Goal: Transaction & Acquisition: Obtain resource

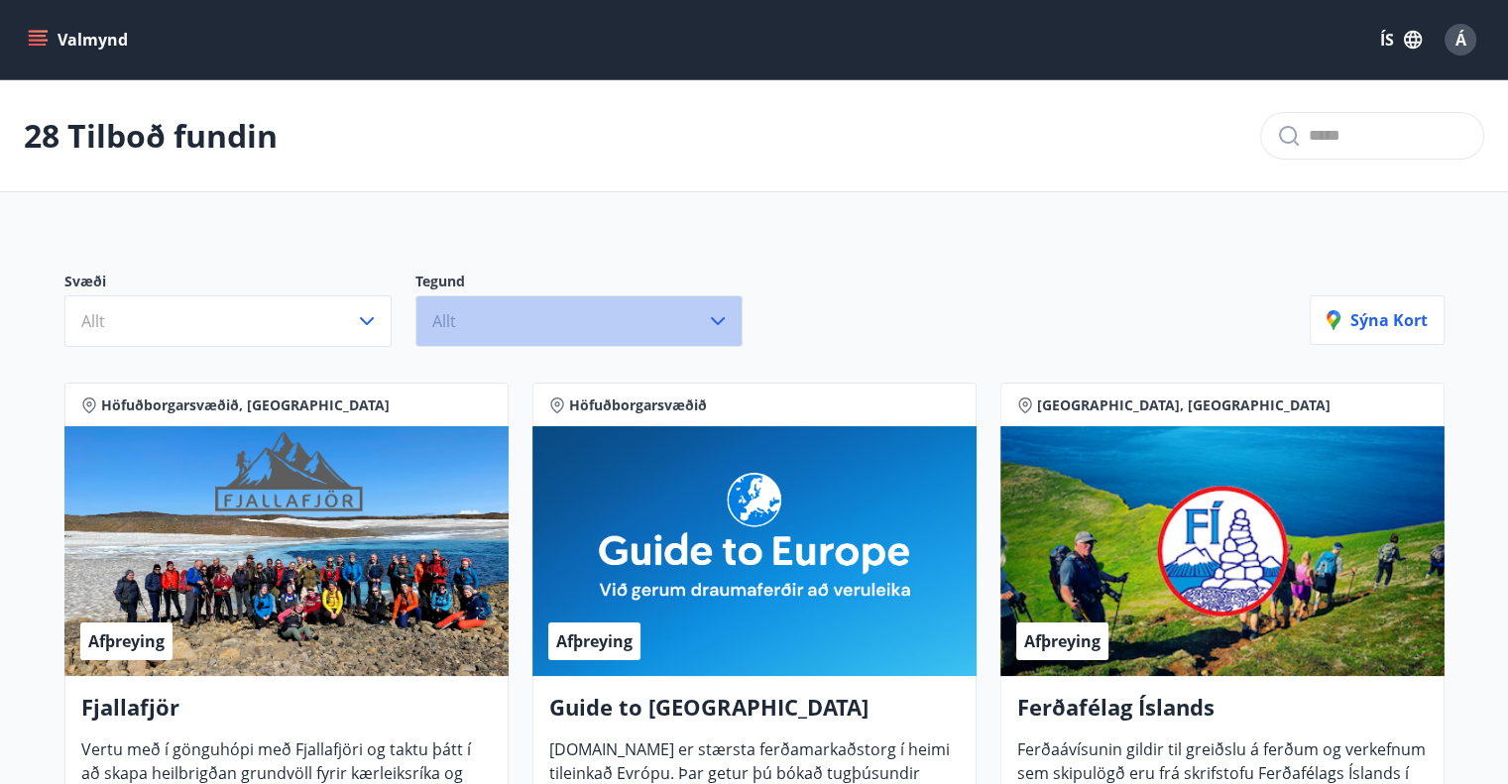
click at [706, 325] on icon "button" at bounding box center [718, 321] width 24 height 24
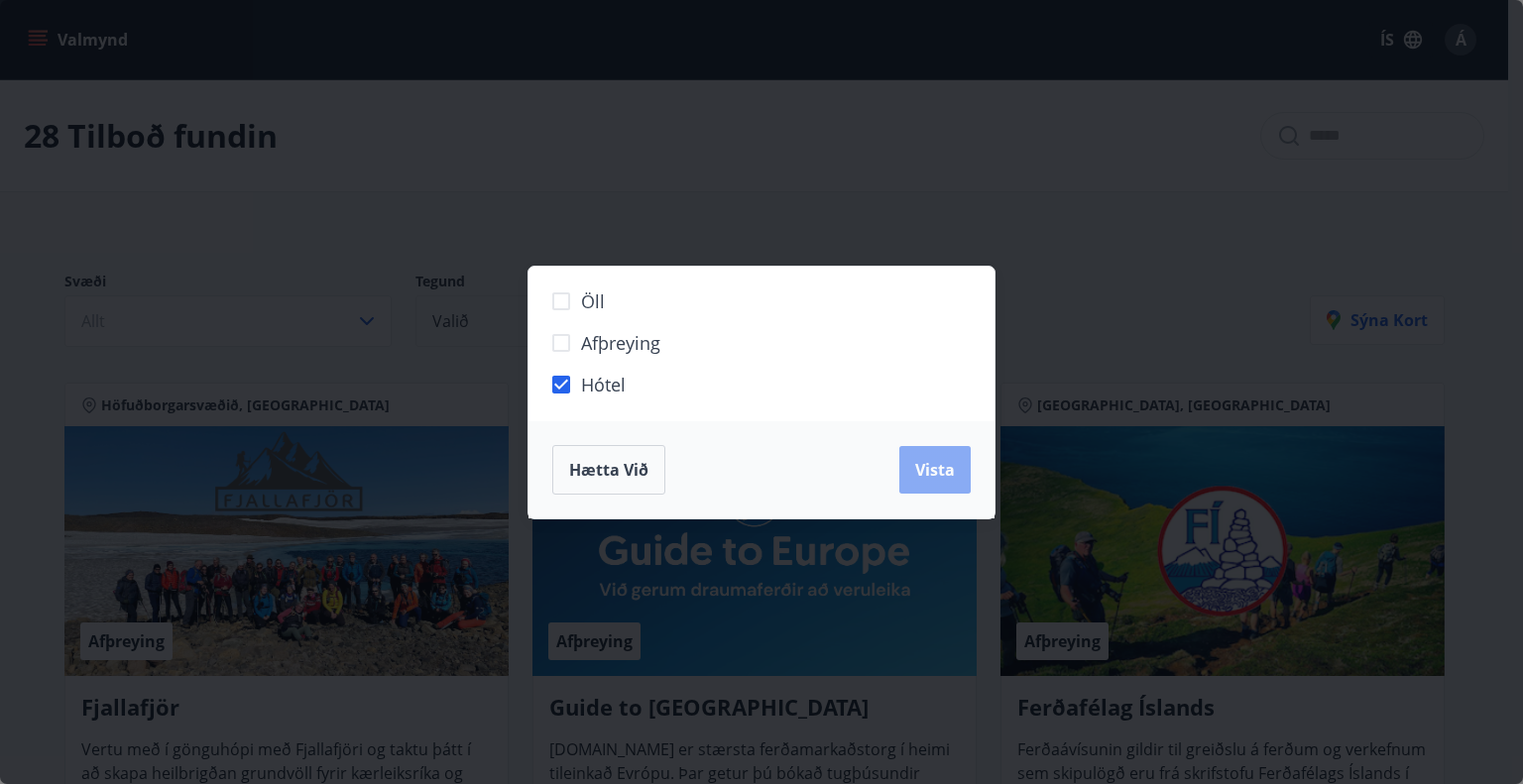
click at [930, 465] on span "Vista" at bounding box center [935, 470] width 40 height 22
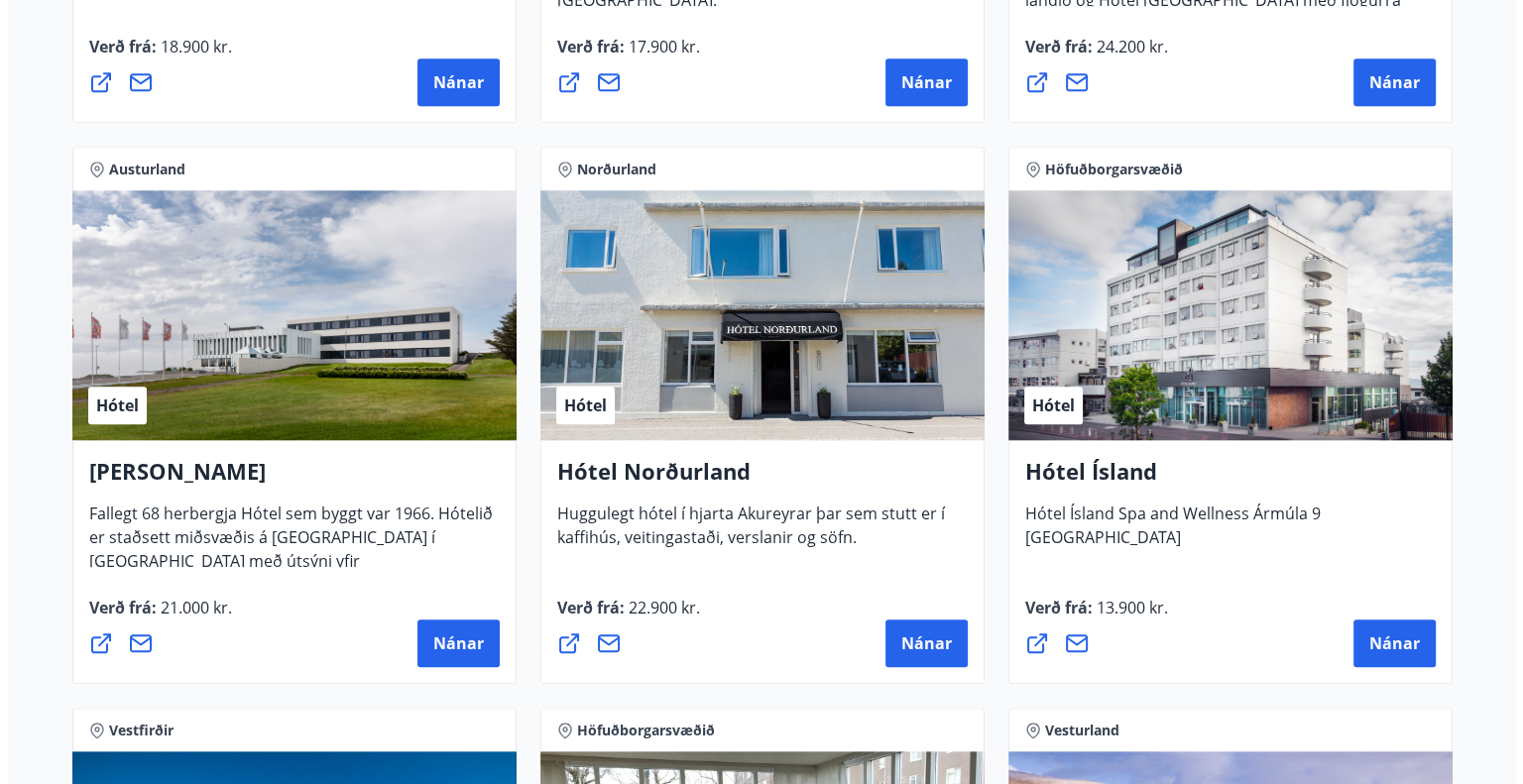
scroll to position [1983, 0]
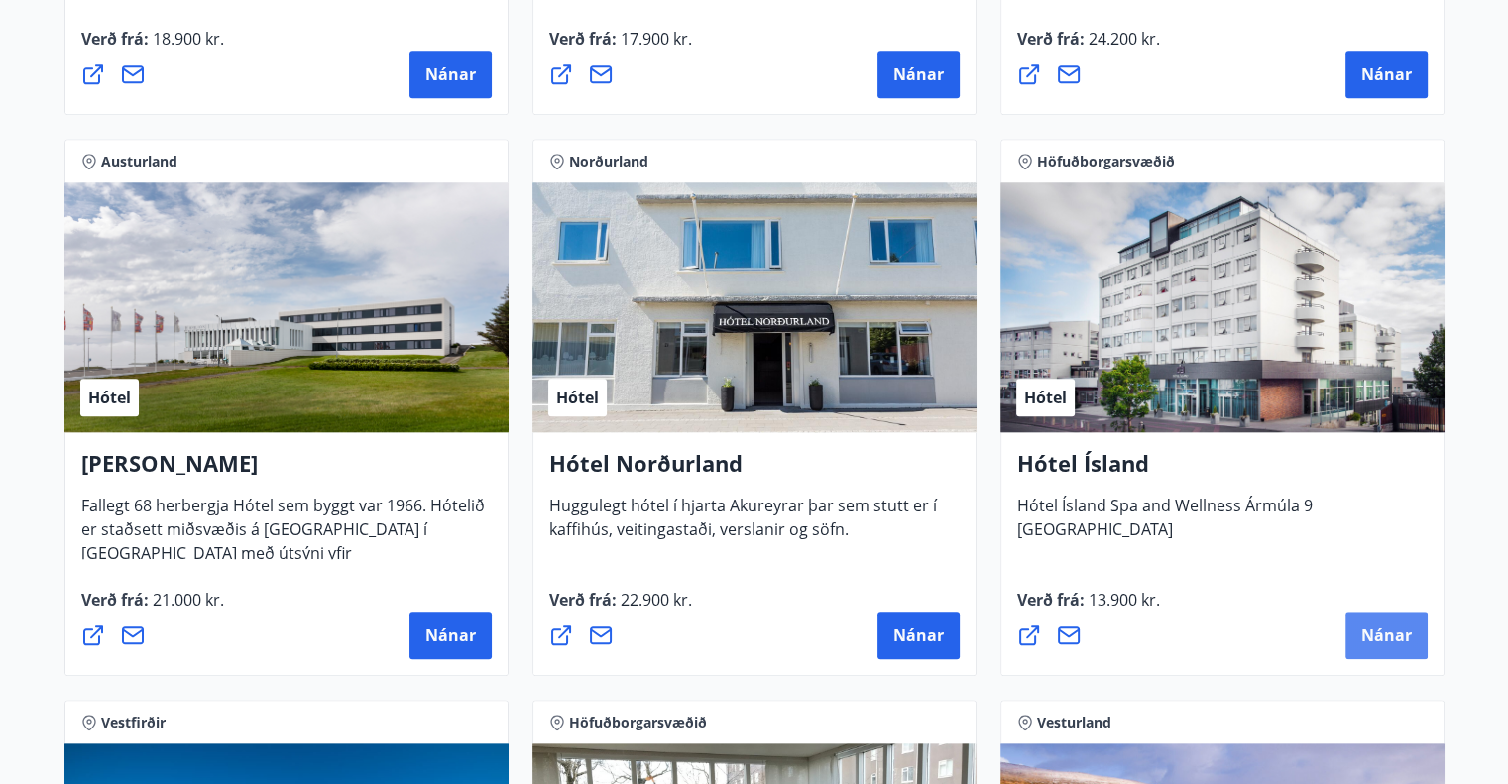
click at [1393, 638] on span "Nánar" at bounding box center [1386, 636] width 51 height 22
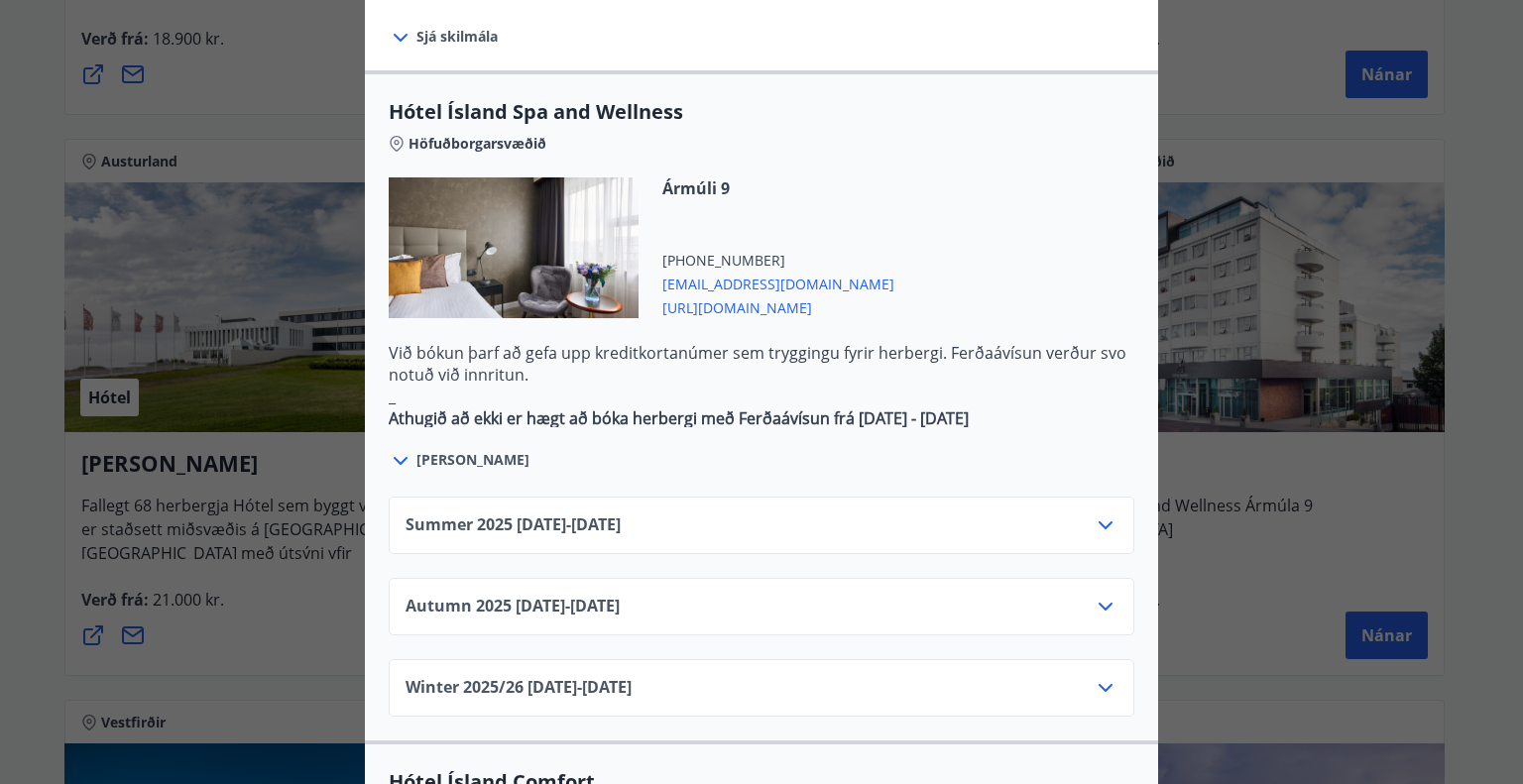
scroll to position [1090, 0]
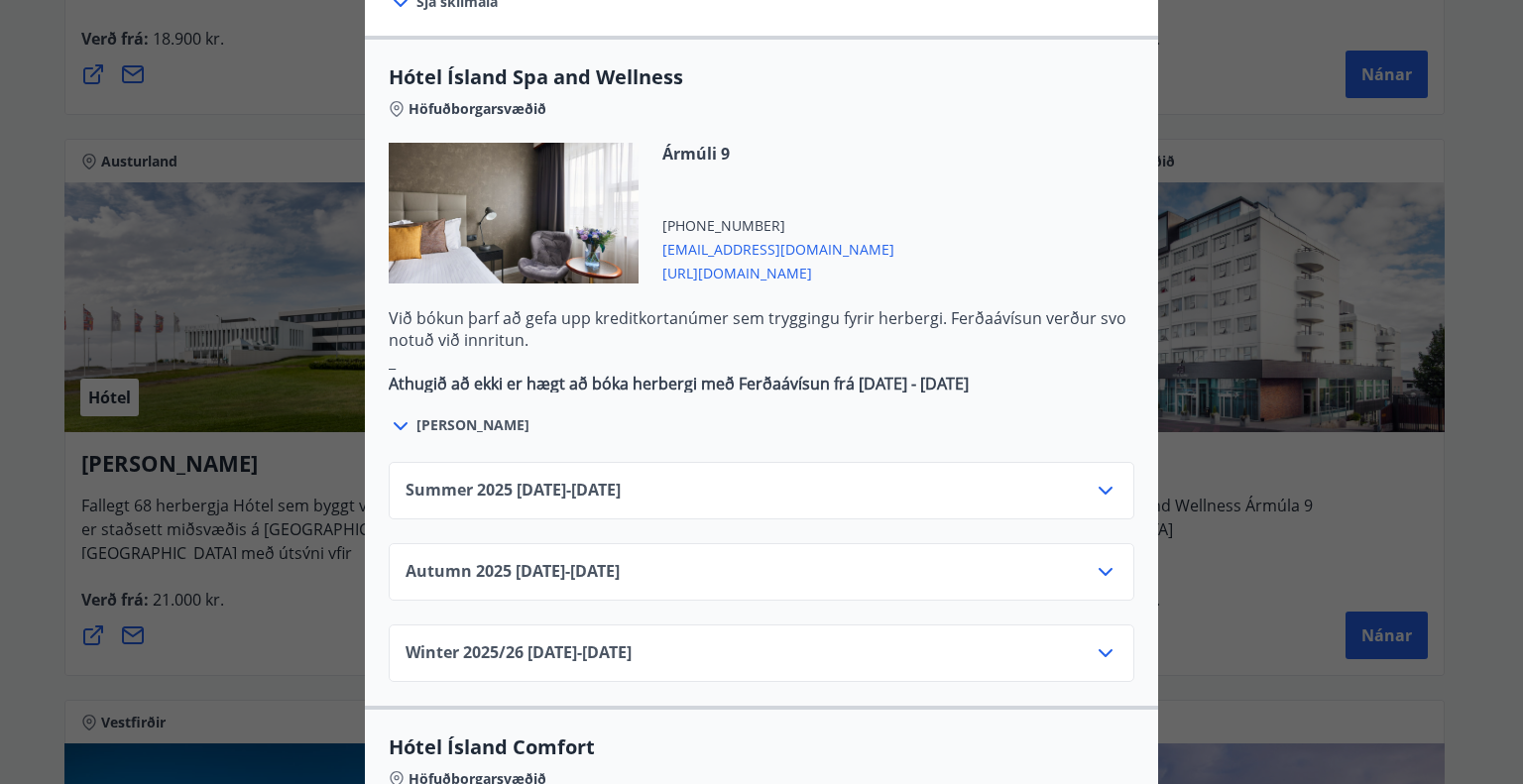
click at [1093, 560] on icon at bounding box center [1105, 572] width 24 height 24
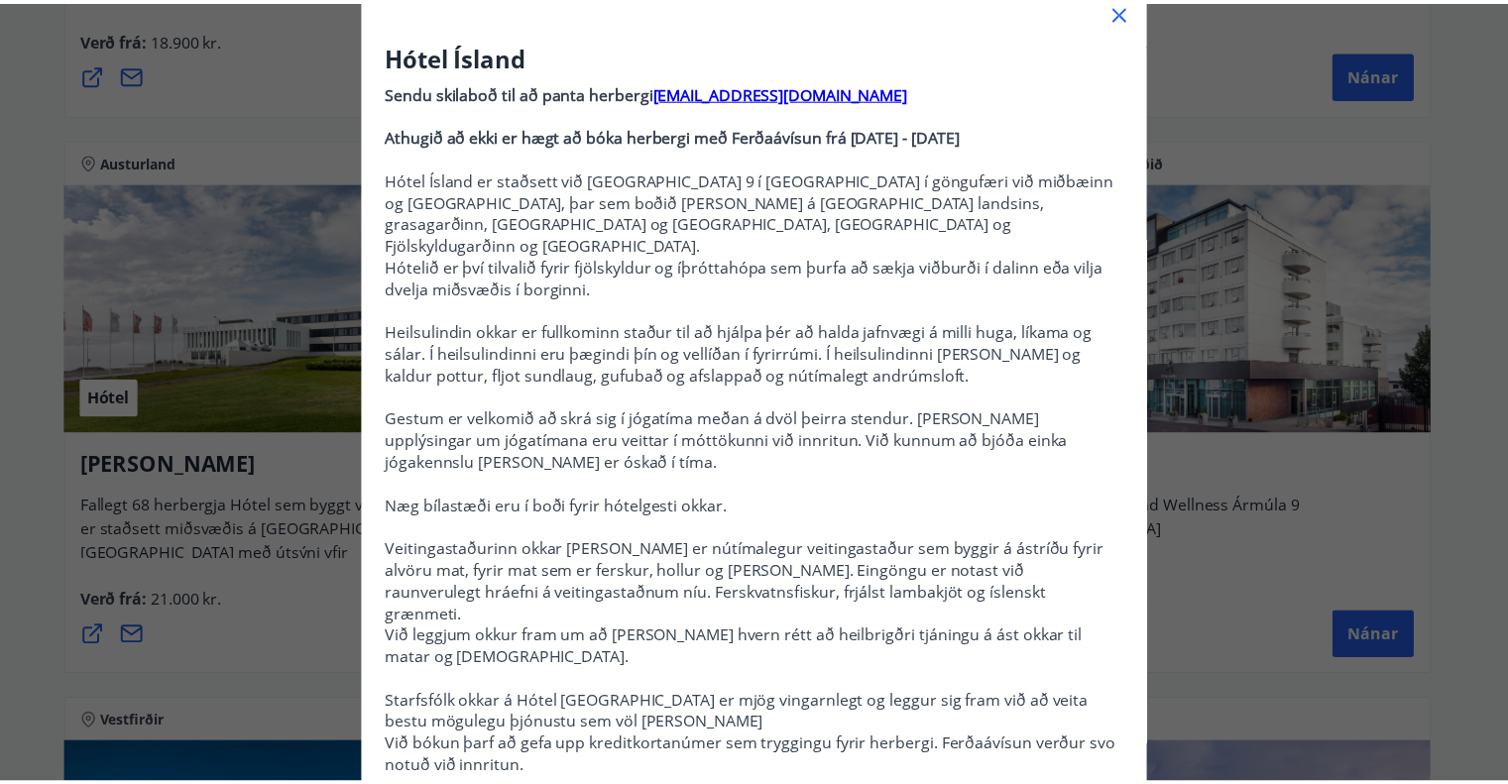
scroll to position [99, 0]
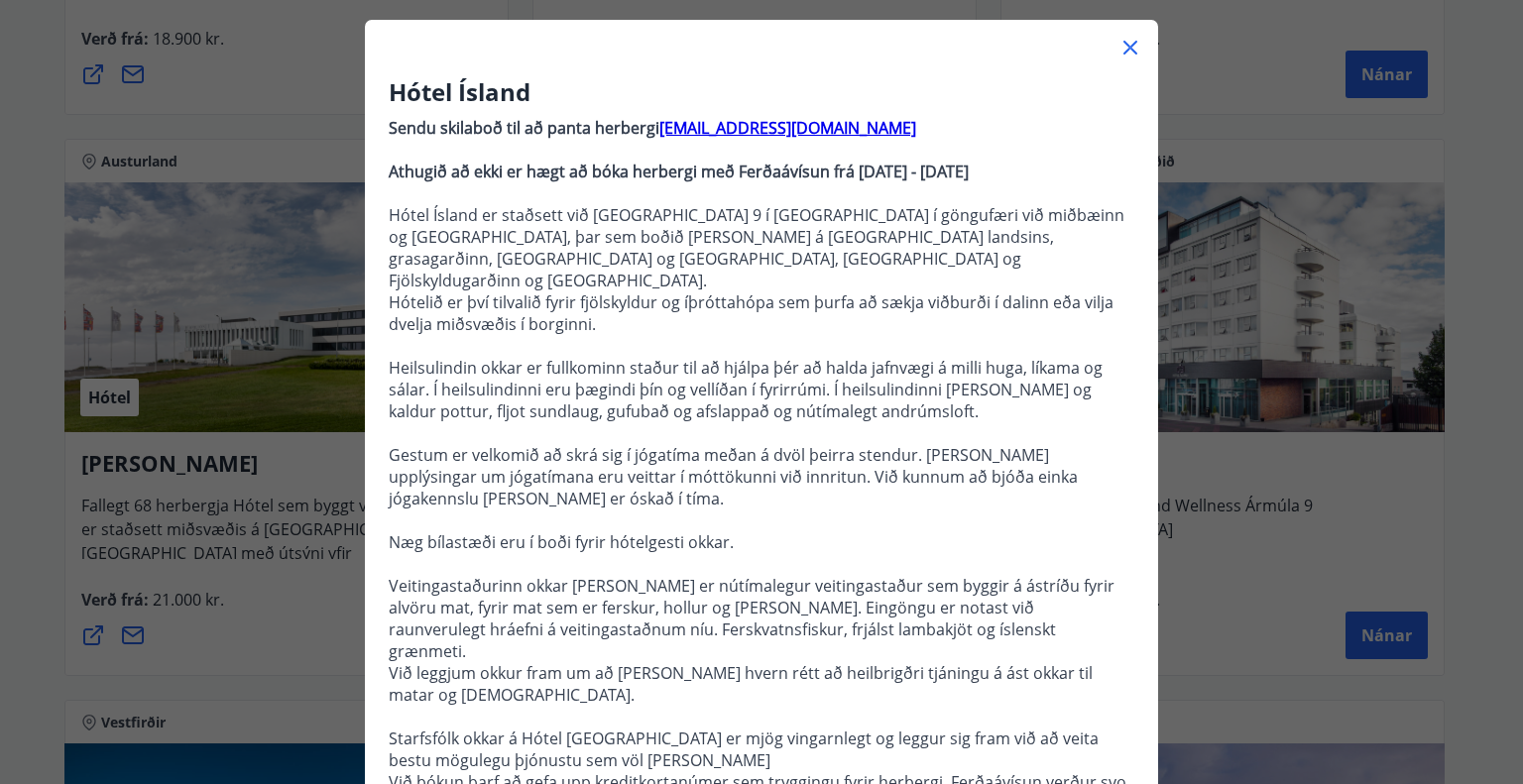
click at [1125, 46] on icon at bounding box center [1130, 48] width 14 height 14
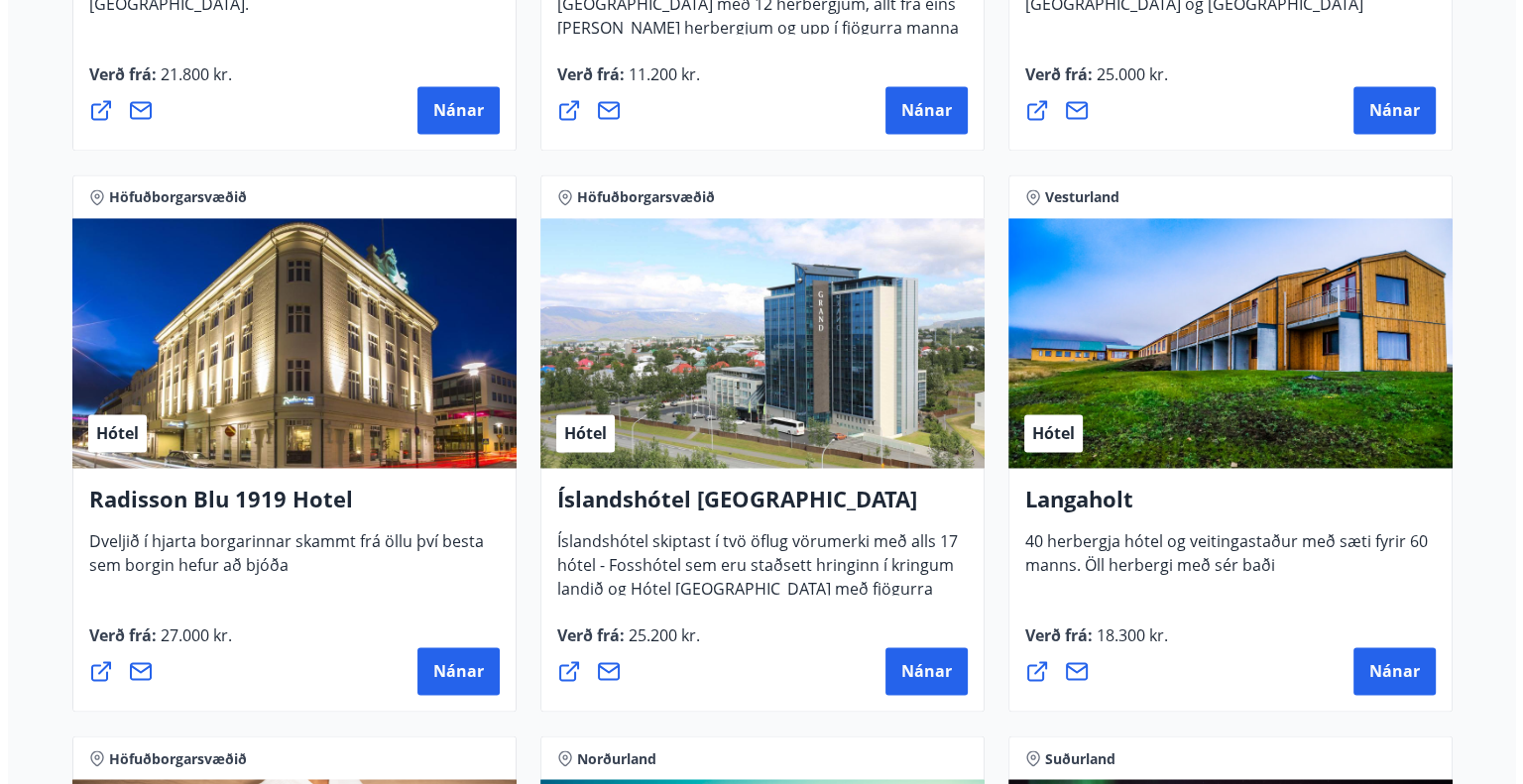
scroll to position [3073, 0]
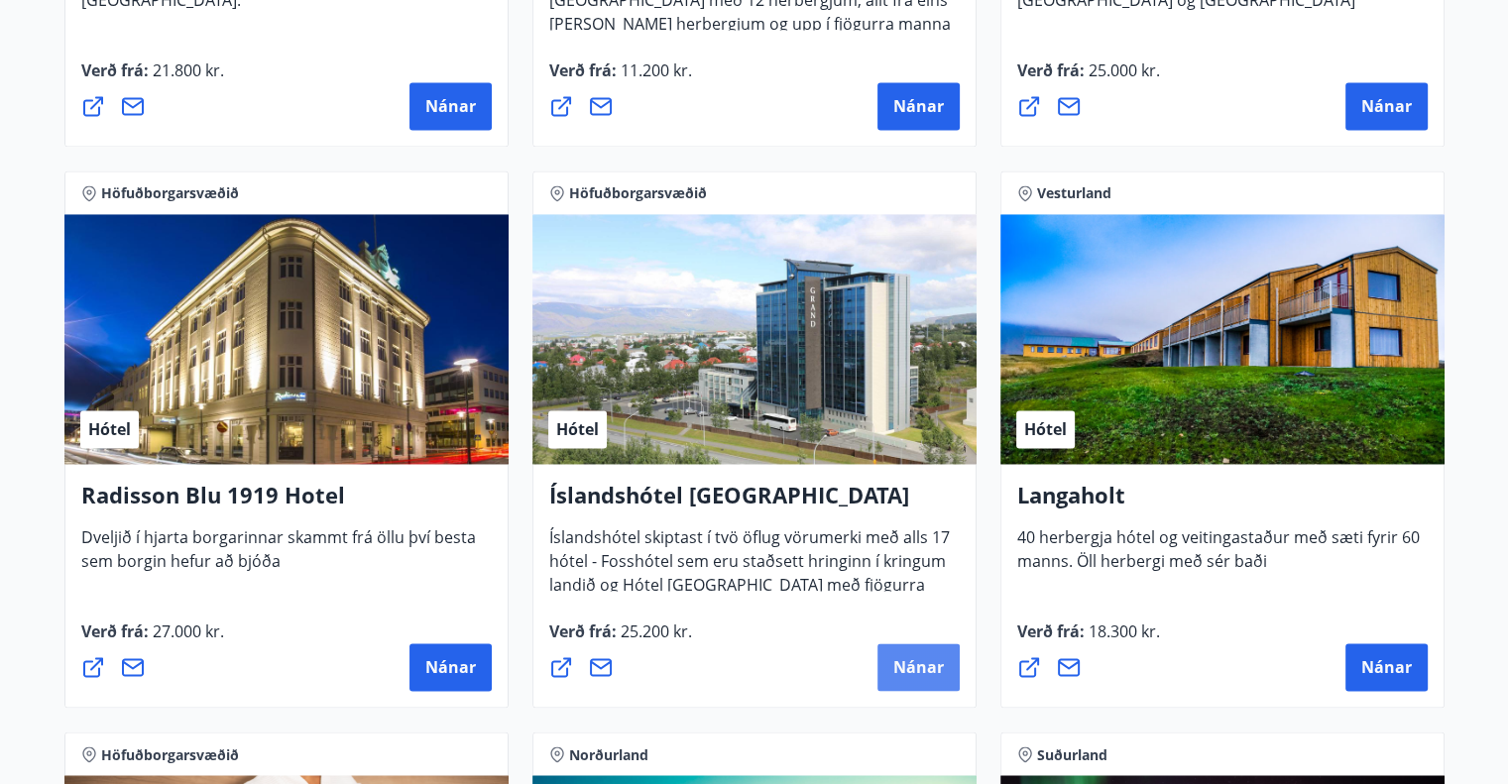
click at [909, 661] on span "Nánar" at bounding box center [918, 667] width 51 height 22
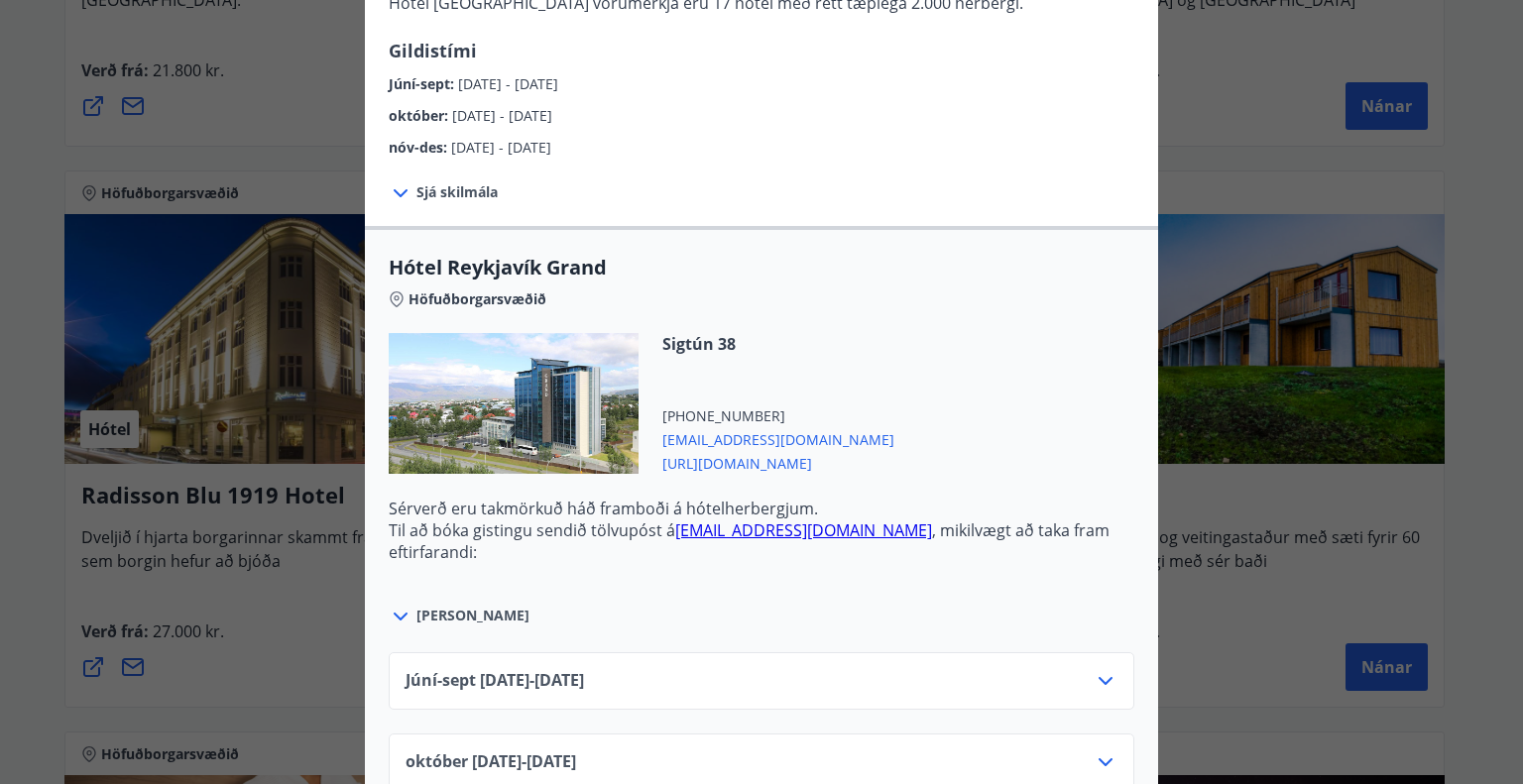
scroll to position [595, 0]
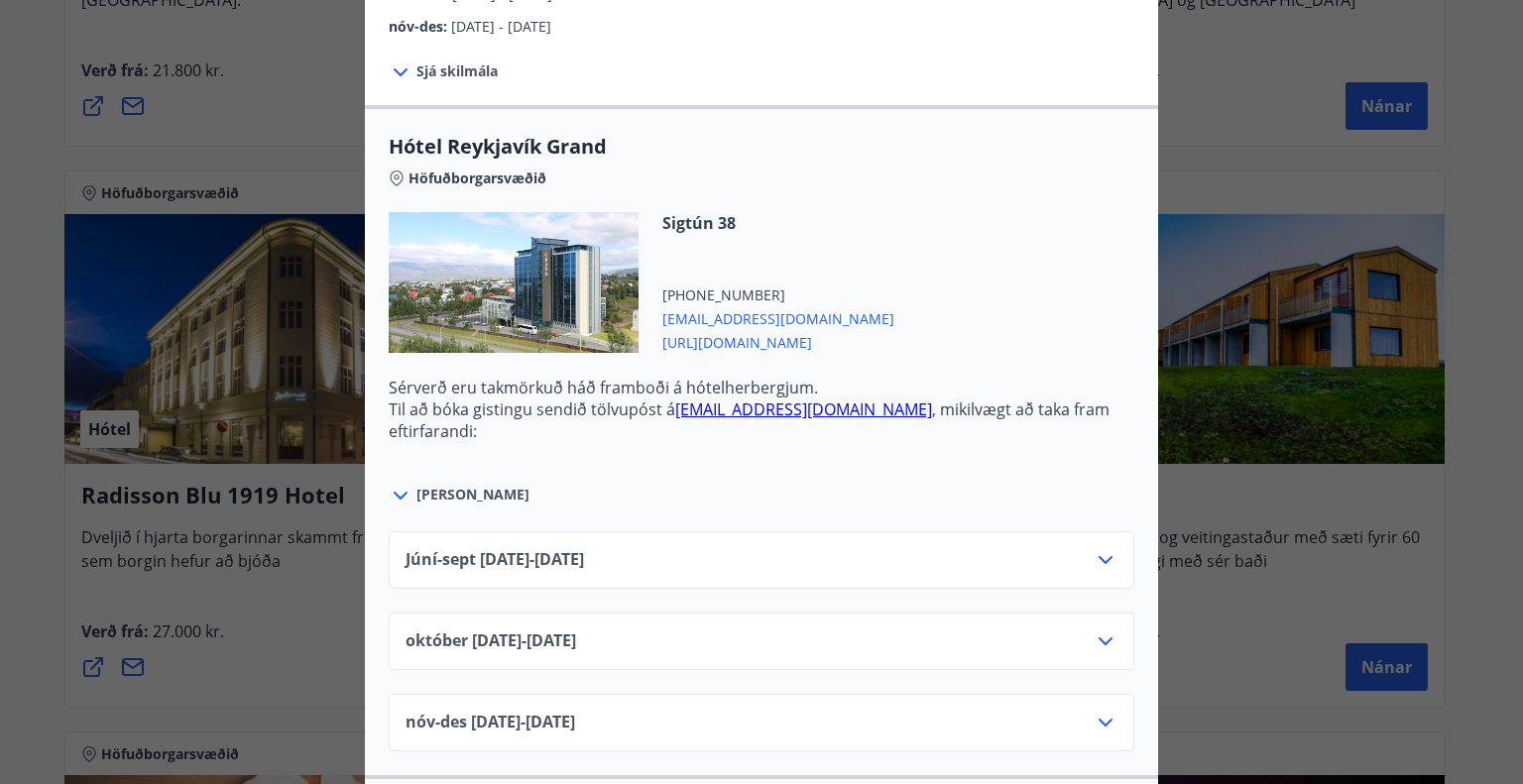
click at [953, 560] on div "Júní-[DATE]06.25 - [DATE]" at bounding box center [761, 568] width 712 height 40
click at [1098, 556] on icon at bounding box center [1105, 560] width 14 height 8
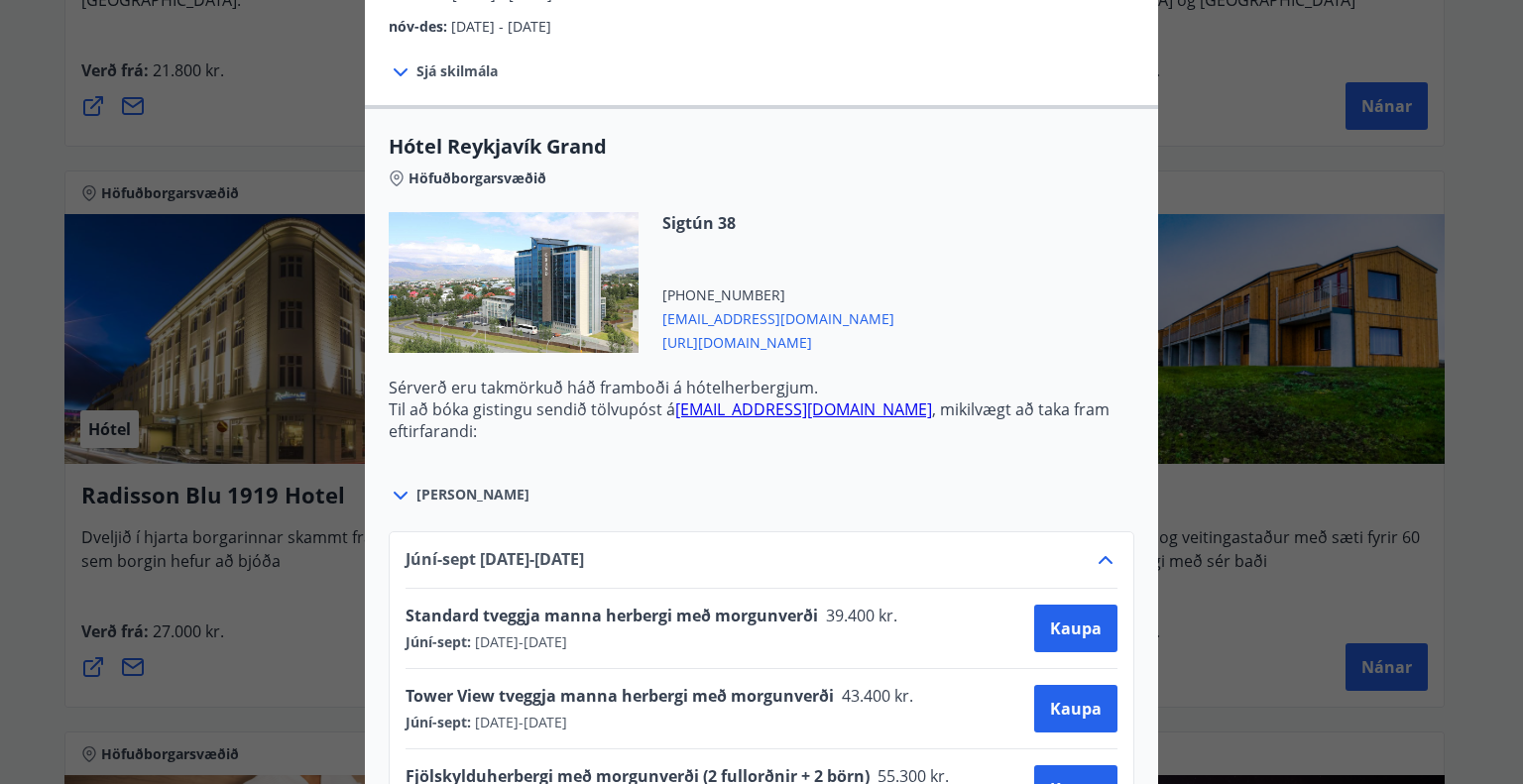
click at [1330, 578] on div "Íslandshótel Reykjavík Ekki er hægt að nýta Ferðaávísun fyrir bókanir sem eru g…" at bounding box center [761, 392] width 1523 height 784
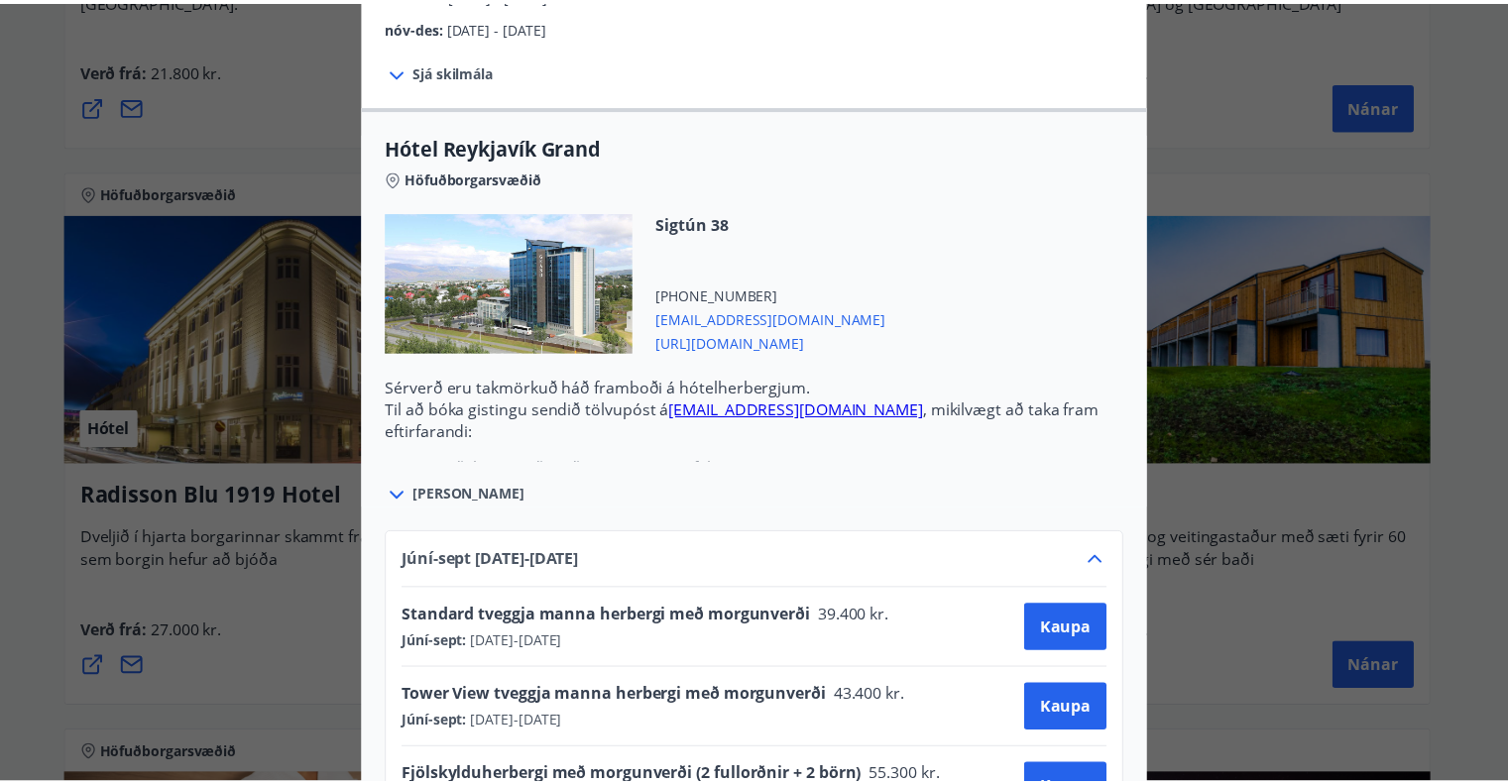
scroll to position [0, 0]
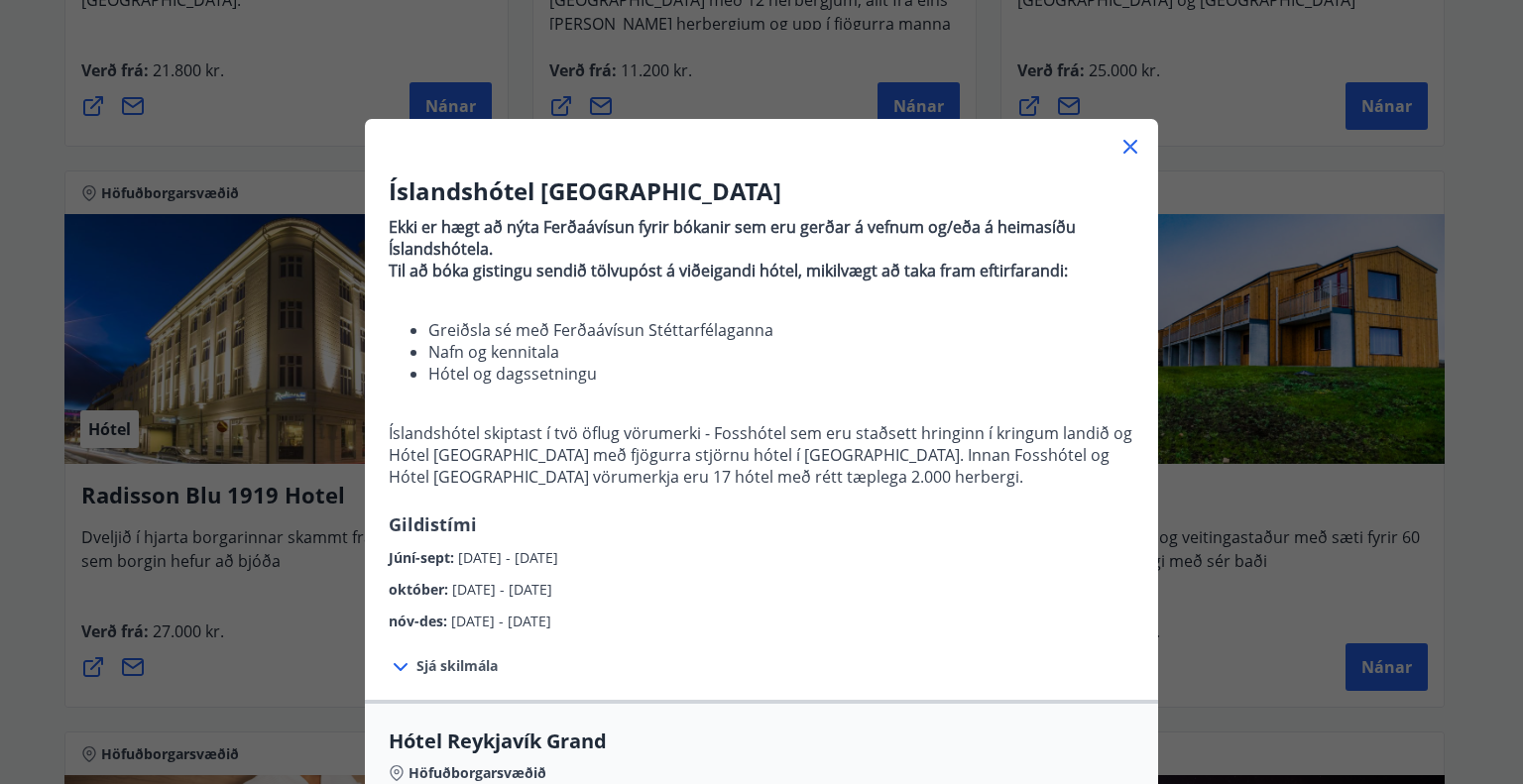
click at [1119, 146] on icon at bounding box center [1130, 147] width 24 height 24
